Goal: Obtain resource: Download file/media

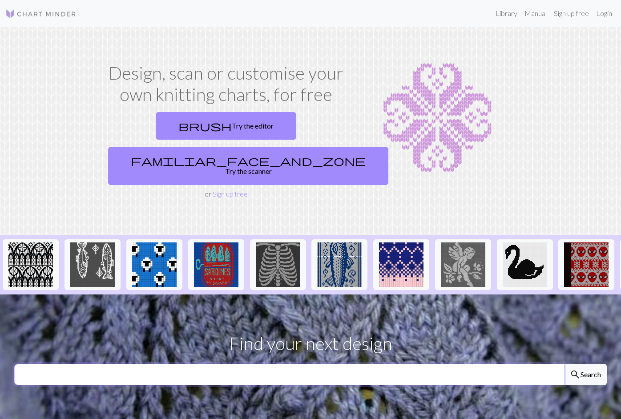
click at [266, 364] on input "text" at bounding box center [289, 374] width 550 height 21
type input "kitten"
click at [564, 364] on button "search Search" at bounding box center [585, 374] width 43 height 21
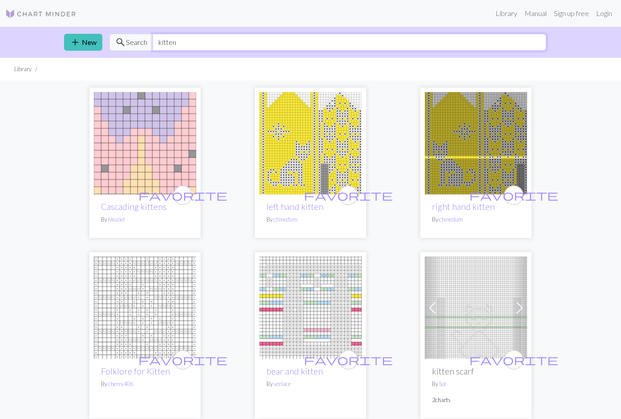
click at [170, 46] on input "kitten" at bounding box center [350, 42] width 394 height 17
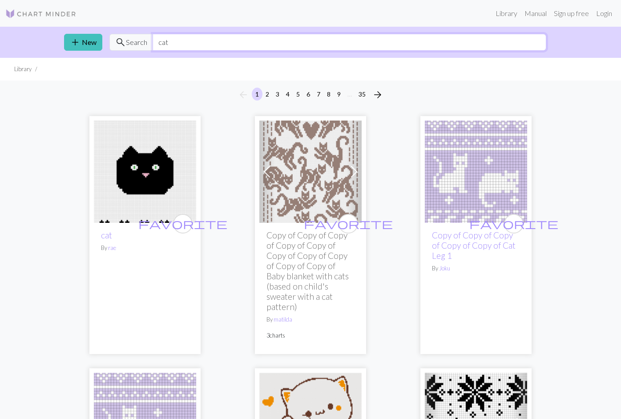
drag, startPoint x: 171, startPoint y: 41, endPoint x: 148, endPoint y: 41, distance: 23.1
click at [153, 42] on input "cat" at bounding box center [350, 42] width 394 height 17
type input "puppy"
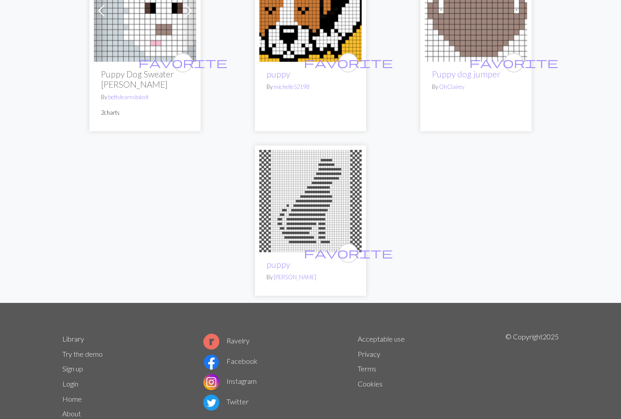
scroll to position [1420, 0]
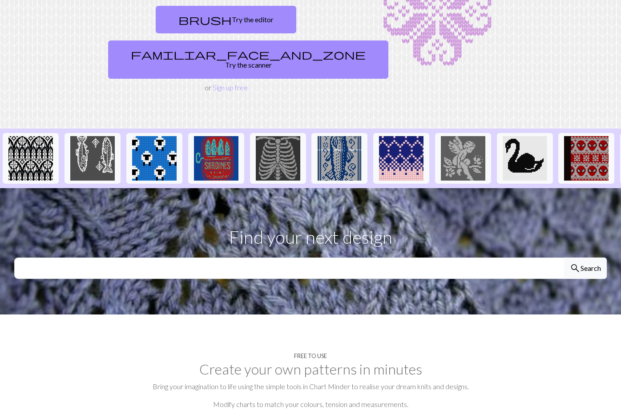
scroll to position [122, 0]
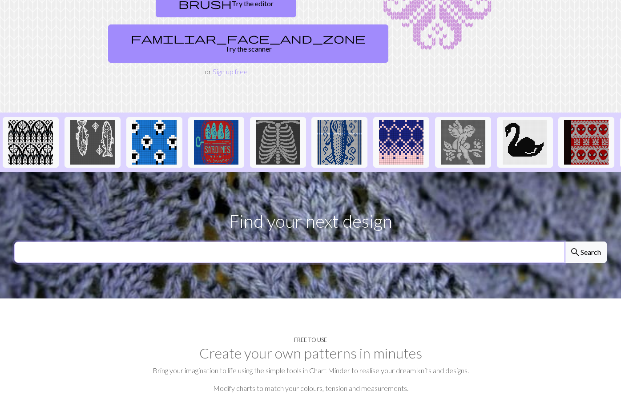
click at [183, 242] on input "text" at bounding box center [289, 252] width 550 height 21
type input "filet"
click at [564, 242] on button "search Search" at bounding box center [585, 252] width 43 height 21
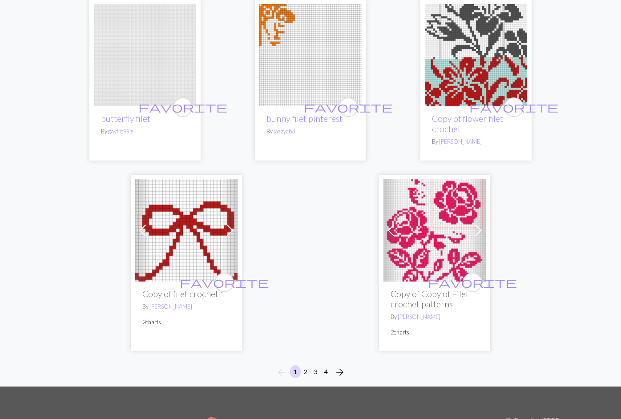
scroll to position [3033, 0]
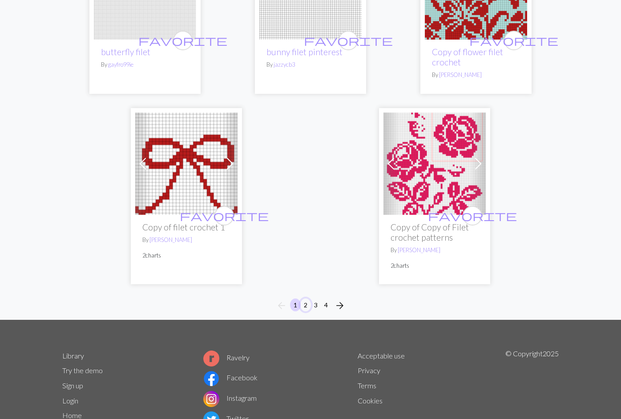
click at [305, 299] on button "2" at bounding box center [305, 305] width 11 height 13
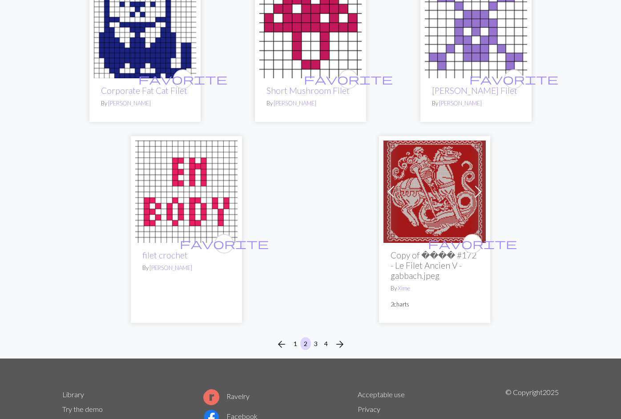
scroll to position [3135, 0]
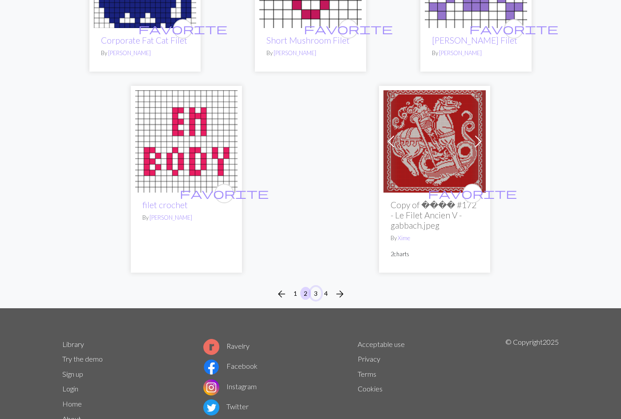
click at [315, 287] on button "3" at bounding box center [316, 293] width 11 height 13
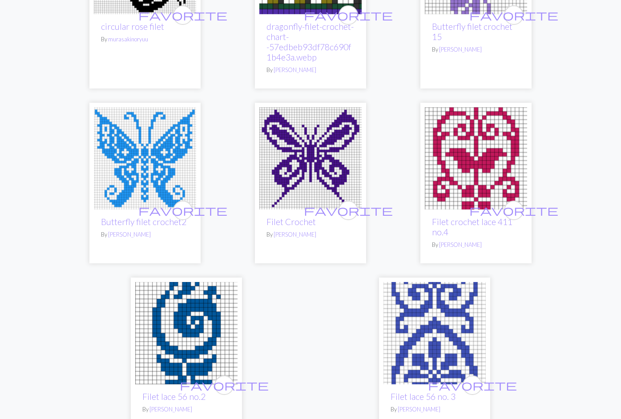
scroll to position [2923, 0]
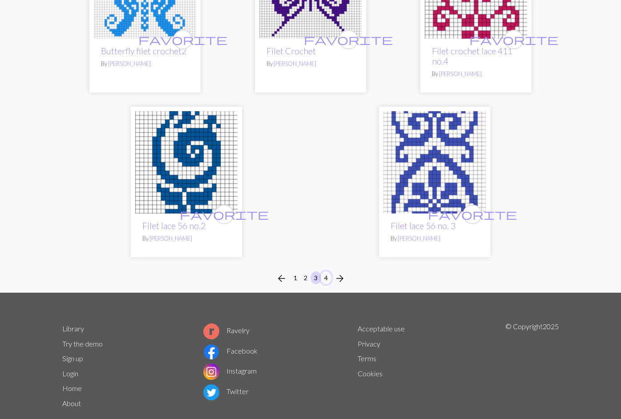
click at [327, 271] on button "4" at bounding box center [326, 277] width 11 height 13
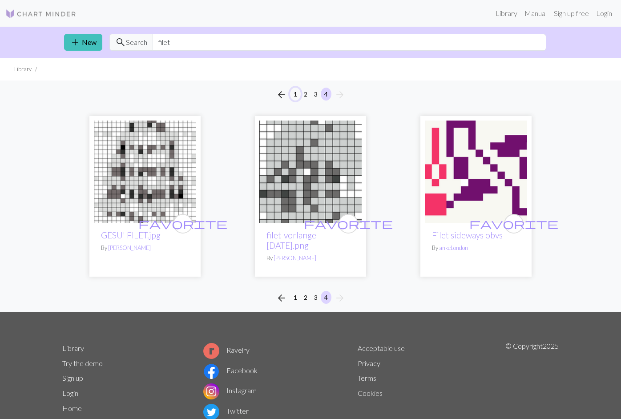
click at [298, 96] on button "1" at bounding box center [295, 94] width 11 height 13
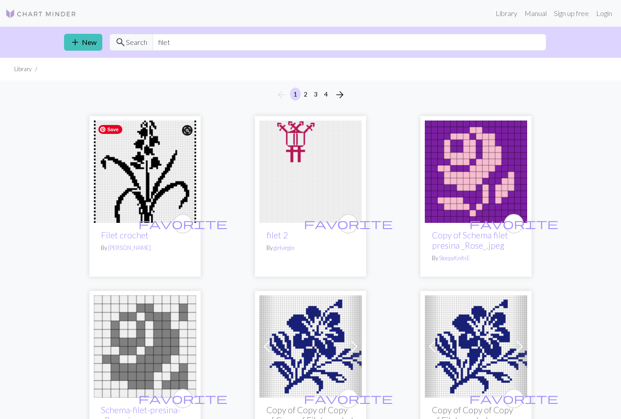
click at [168, 194] on img at bounding box center [145, 172] width 102 height 102
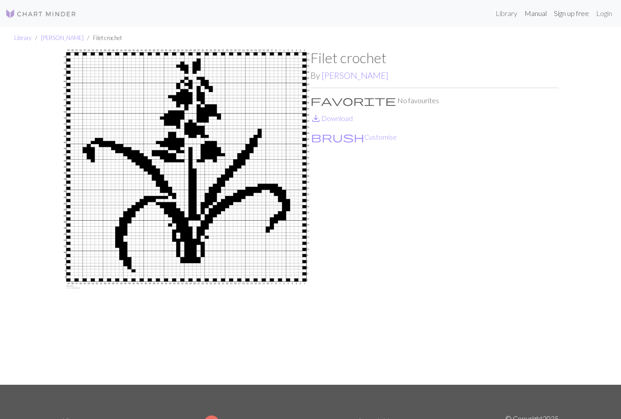
click at [551, 15] on link "Sign up free" at bounding box center [571, 13] width 42 height 18
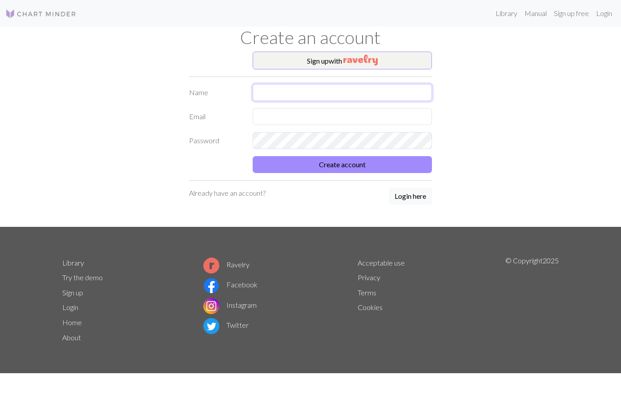
click at [335, 94] on input "text" at bounding box center [343, 92] width 180 height 17
click at [0, 419] on com-1password-button at bounding box center [0, 419] width 0 height 0
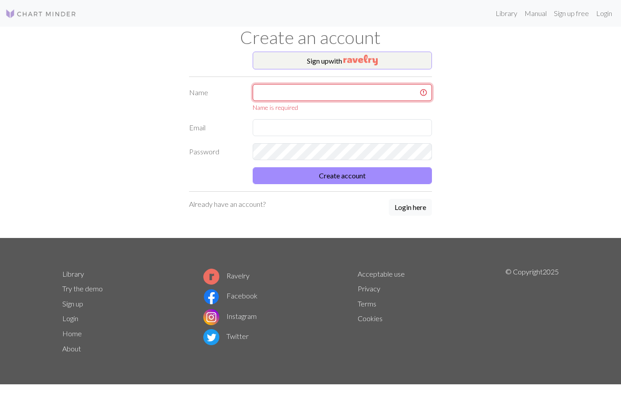
type input "[PERSON_NAME]"
type input "caronyjlee@gmail.com"
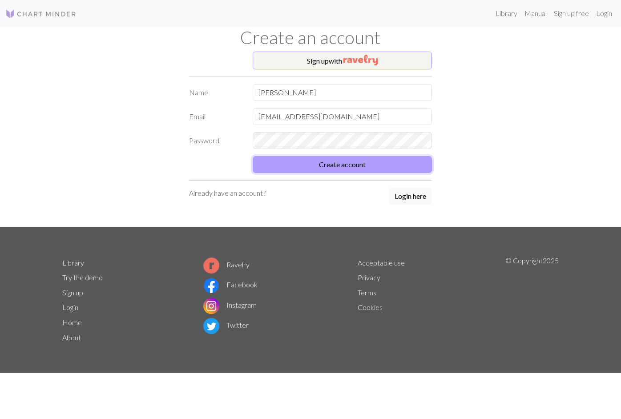
click at [340, 171] on button "Create account" at bounding box center [343, 164] width 180 height 17
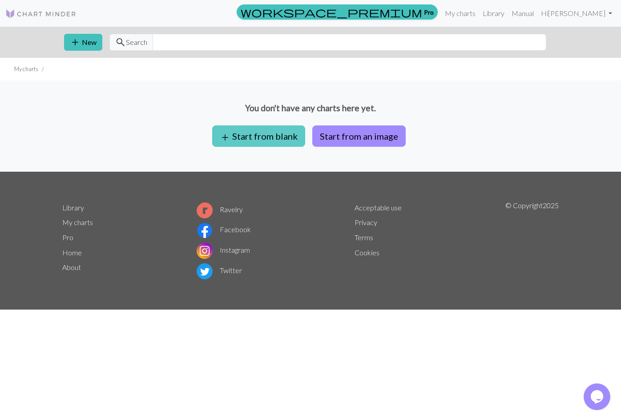
click at [284, 137] on button "add Start from blank" at bounding box center [258, 135] width 93 height 21
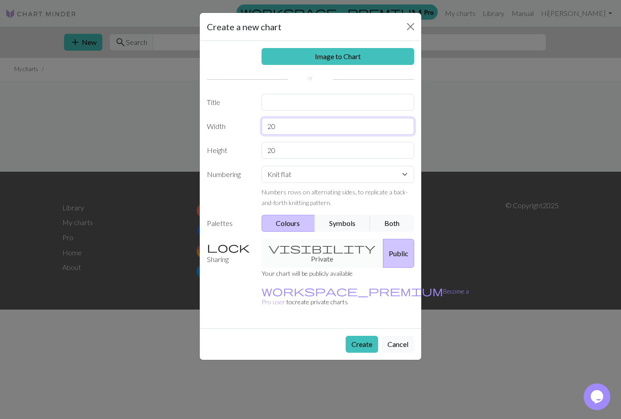
drag, startPoint x: 278, startPoint y: 125, endPoint x: 261, endPoint y: 126, distance: 16.9
click at [262, 126] on input "20" at bounding box center [338, 126] width 153 height 17
drag, startPoint x: 286, startPoint y: 149, endPoint x: 250, endPoint y: 153, distance: 36.3
click at [262, 154] on input "20" at bounding box center [338, 150] width 153 height 17
drag, startPoint x: 291, startPoint y: 131, endPoint x: 252, endPoint y: 131, distance: 39.2
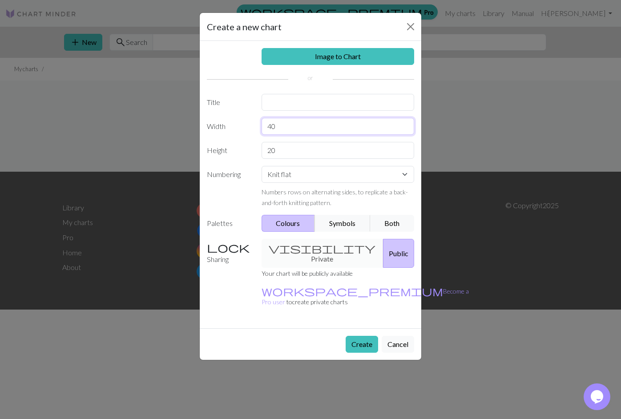
click at [262, 131] on input "40" at bounding box center [338, 126] width 153 height 17
type input "30"
drag, startPoint x: 284, startPoint y: 149, endPoint x: 251, endPoint y: 149, distance: 32.9
click at [262, 149] on input "20" at bounding box center [338, 150] width 153 height 17
type input "40"
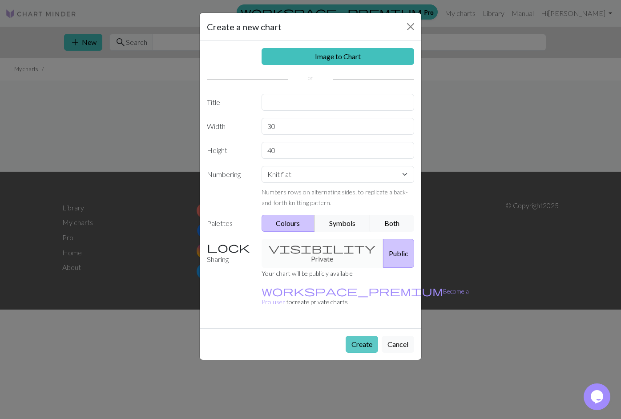
click at [362, 336] on button "Create" at bounding box center [362, 344] width 32 height 17
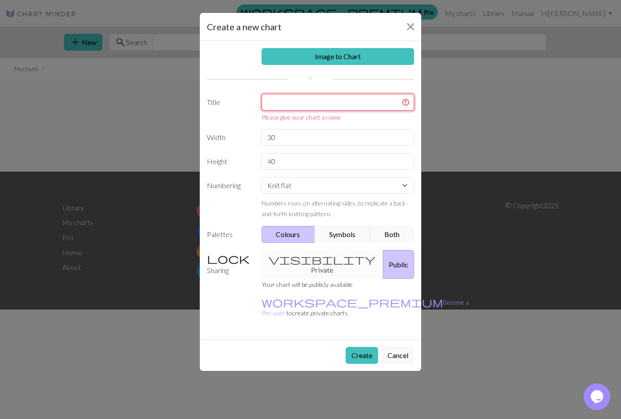
click at [306, 106] on input "text" at bounding box center [338, 102] width 153 height 17
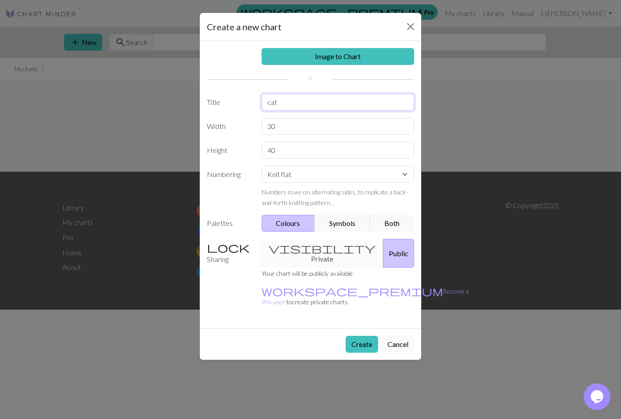
type input "cat"
drag, startPoint x: 364, startPoint y: 326, endPoint x: 354, endPoint y: 304, distance: 23.7
click at [364, 336] on button "Create" at bounding box center [362, 344] width 32 height 17
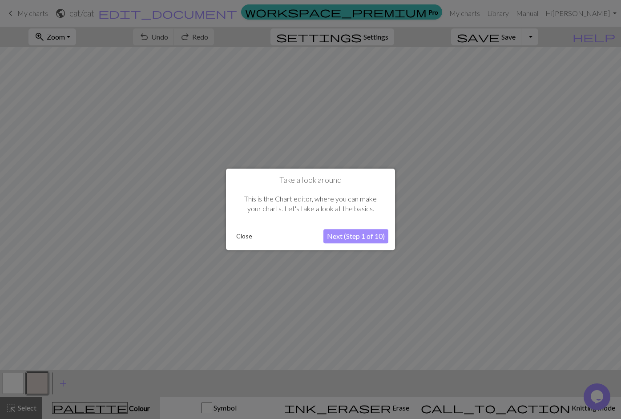
click at [368, 237] on button "Next (Step 1 of 10)" at bounding box center [355, 237] width 65 height 14
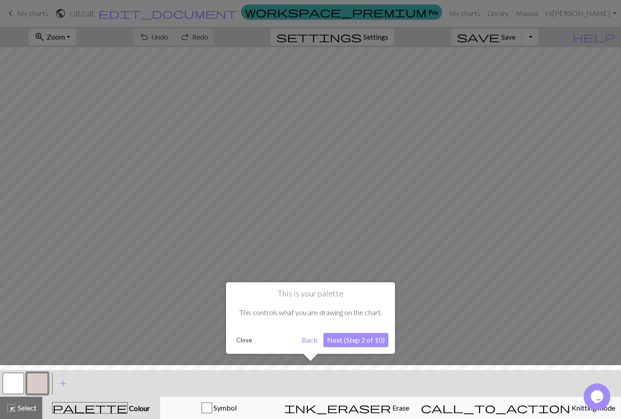
click at [364, 343] on button "Next (Step 2 of 10)" at bounding box center [355, 340] width 65 height 14
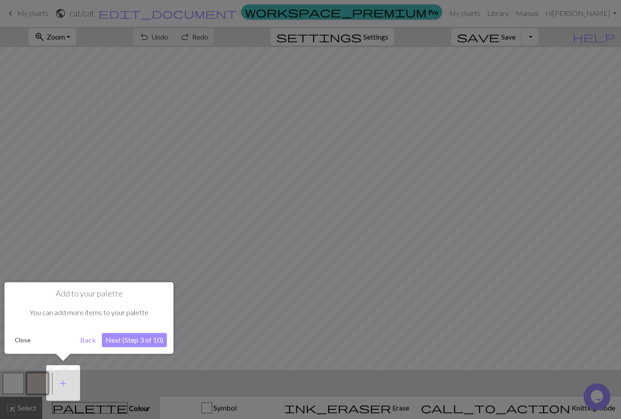
click at [542, 300] on div at bounding box center [310, 209] width 621 height 419
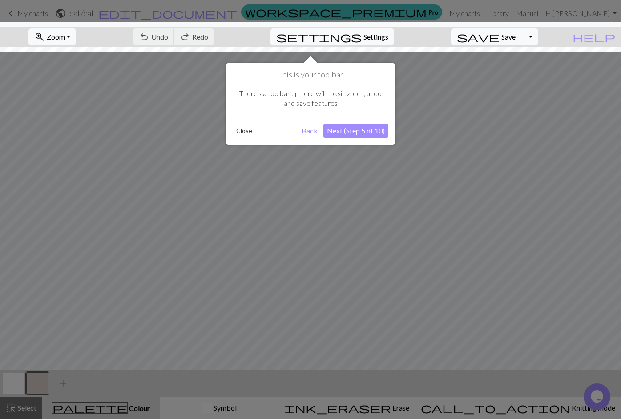
click at [329, 128] on button "Next (Step 5 of 10)" at bounding box center [355, 131] width 65 height 14
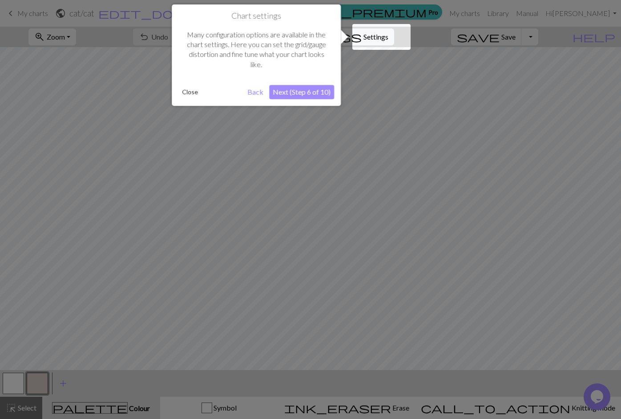
click at [190, 89] on button "Close" at bounding box center [189, 91] width 23 height 13
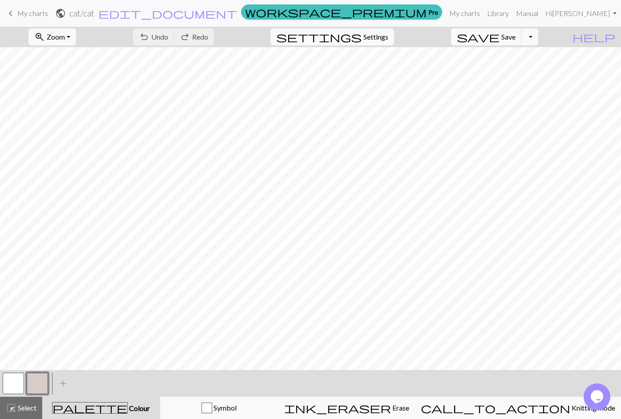
click at [40, 376] on button "button" at bounding box center [37, 383] width 21 height 21
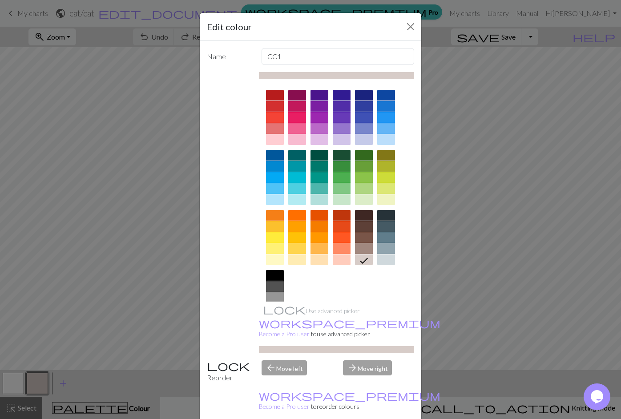
click at [314, 214] on div at bounding box center [320, 215] width 18 height 11
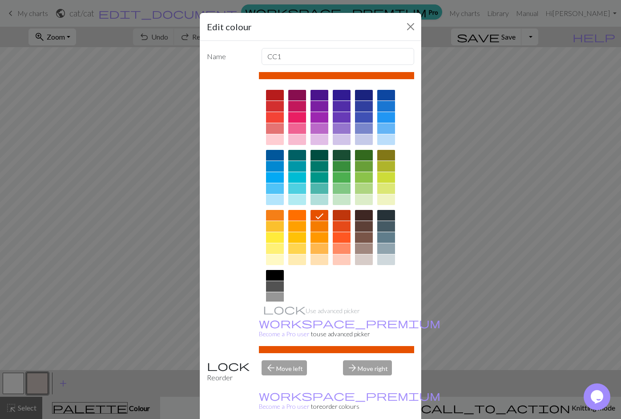
click at [589, 172] on div "Edit colour Name CC1 Use advanced picker workspace_premium Become a Pro user to…" at bounding box center [310, 209] width 621 height 419
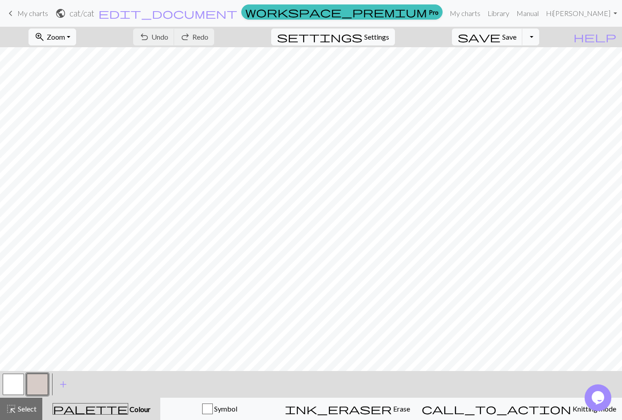
click at [38, 12] on span "My charts" at bounding box center [32, 13] width 31 height 8
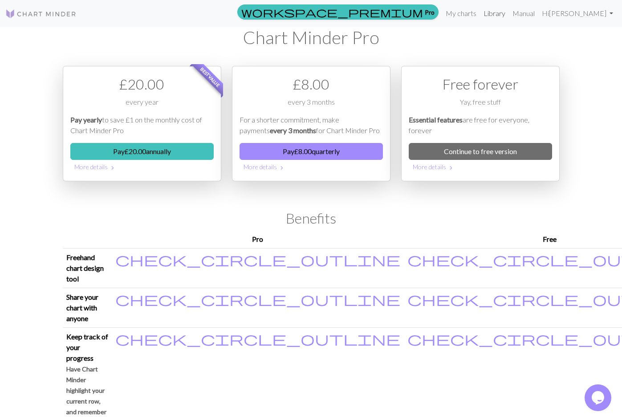
click at [509, 13] on link "Library" at bounding box center [494, 13] width 29 height 18
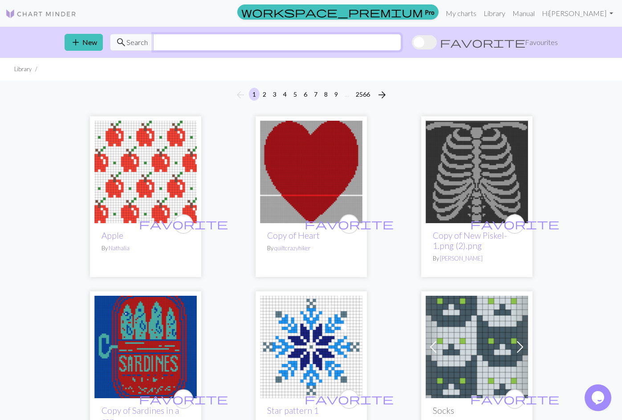
click at [178, 46] on input "text" at bounding box center [277, 42] width 248 height 17
type input "triangle filet crochet"
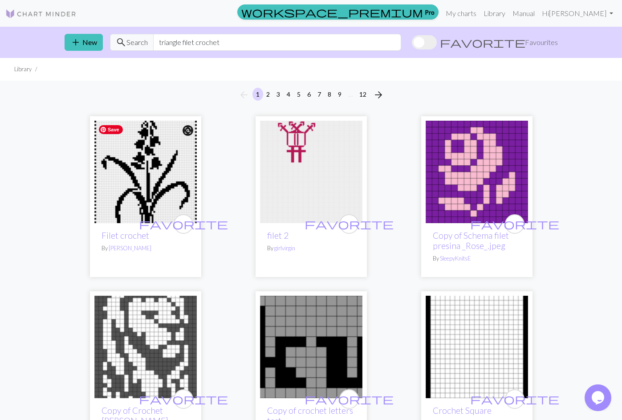
click at [155, 187] on img at bounding box center [145, 172] width 102 height 102
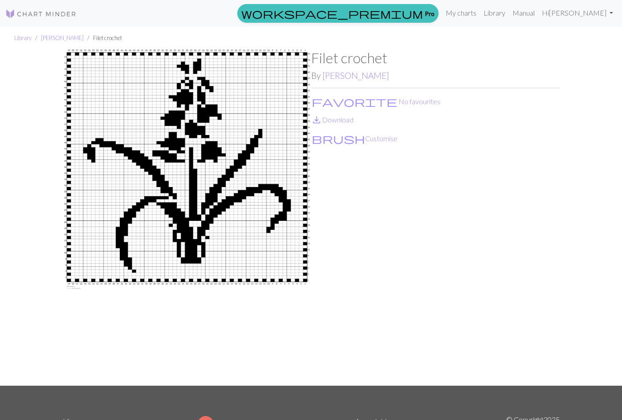
click at [54, 16] on img at bounding box center [40, 13] width 71 height 11
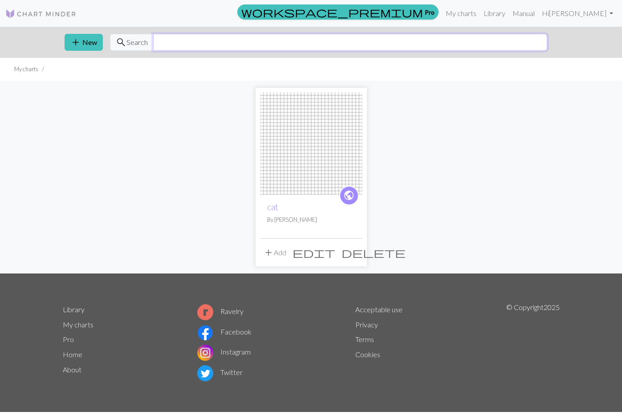
click at [214, 47] on input "text" at bounding box center [350, 42] width 394 height 17
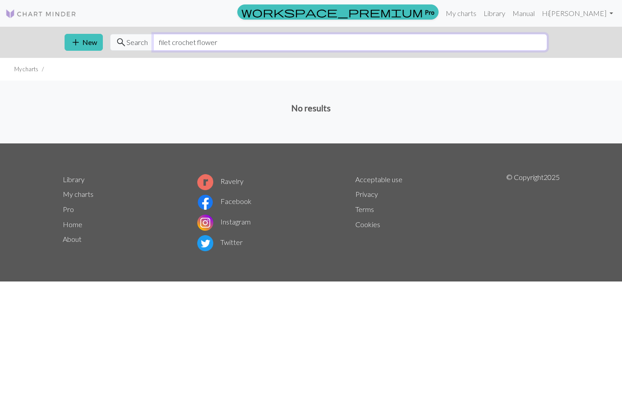
type input "filet crochet flower"
click at [35, 16] on img at bounding box center [40, 13] width 71 height 11
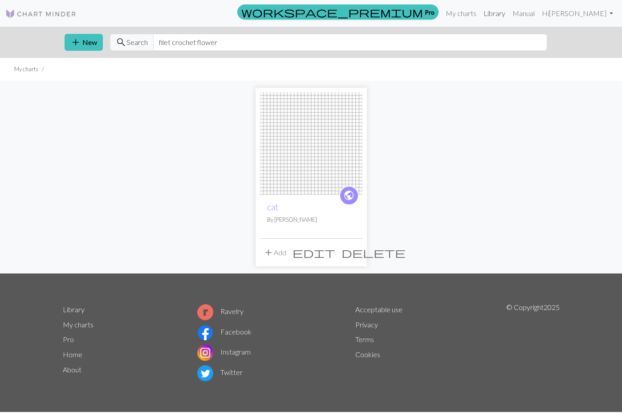
click at [509, 14] on link "Library" at bounding box center [494, 13] width 29 height 18
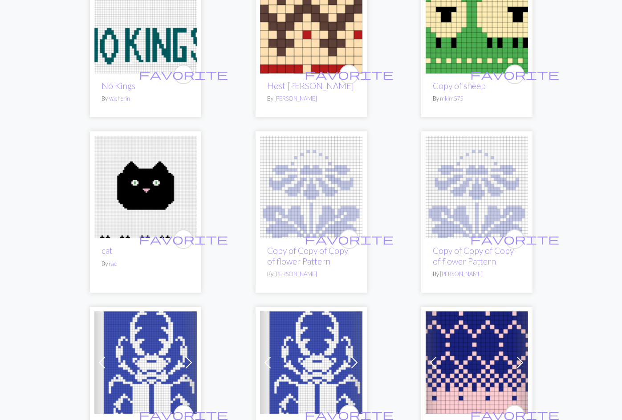
scroll to position [742, 0]
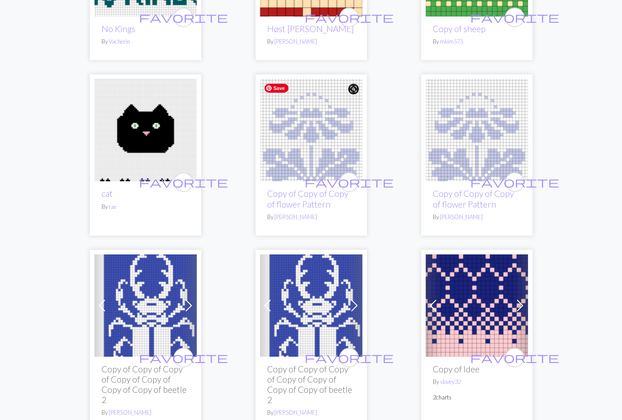
click at [331, 121] on img at bounding box center [311, 130] width 102 height 102
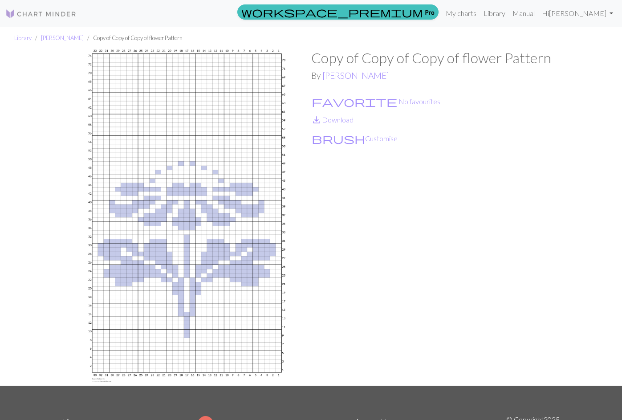
scroll to position [11, 0]
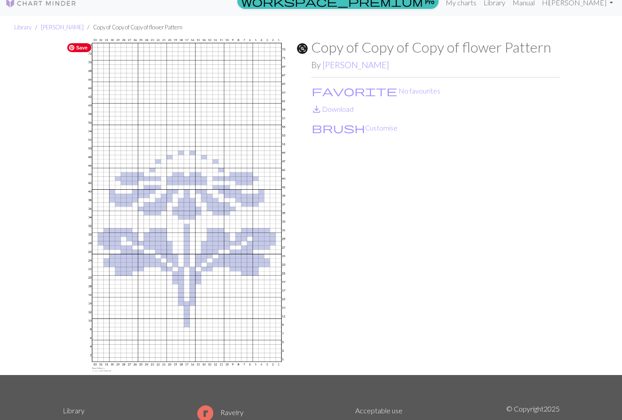
click at [254, 198] on img at bounding box center [187, 206] width 248 height 335
click at [198, 202] on img at bounding box center [187, 206] width 248 height 335
click at [338, 109] on link "save_alt Download" at bounding box center [332, 109] width 42 height 8
